Goal: Task Accomplishment & Management: Manage account settings

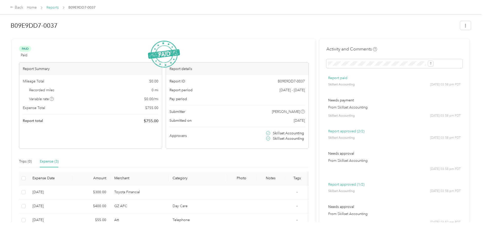
click at [59, 7] on link "Reports" at bounding box center [52, 7] width 12 height 4
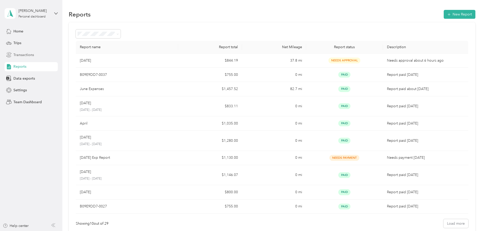
drag, startPoint x: 22, startPoint y: 66, endPoint x: 26, endPoint y: 51, distance: 15.6
click at [22, 66] on span "Reports" at bounding box center [19, 66] width 13 height 5
click at [56, 14] on icon at bounding box center [55, 13] width 3 height 2
click at [22, 39] on div "Team dashboard" at bounding box center [22, 41] width 27 height 5
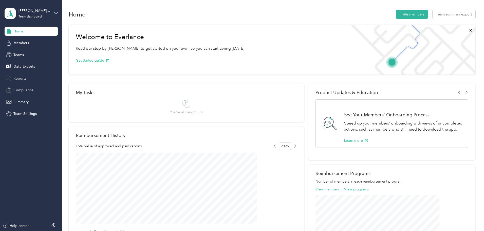
click at [23, 77] on span "Reports" at bounding box center [19, 78] width 13 height 5
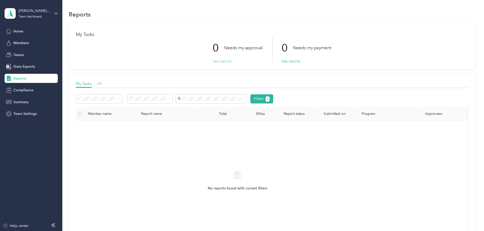
click at [216, 61] on button "See reports" at bounding box center [221, 60] width 19 height 5
click at [217, 62] on button "See reports" at bounding box center [221, 60] width 19 height 5
